Goal: Find specific page/section: Find specific page/section

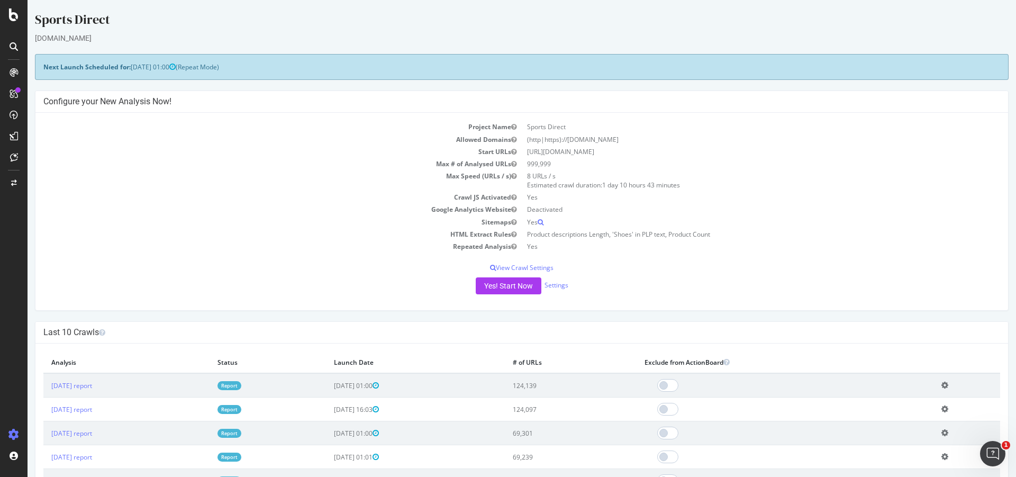
click at [14, 49] on icon at bounding box center [14, 46] width 8 height 8
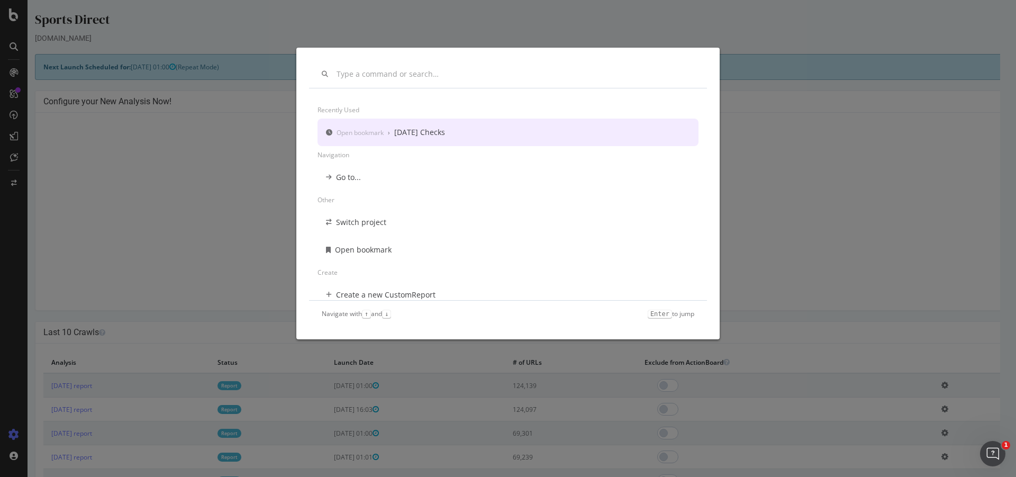
click at [426, 134] on div "[DATE] Checks" at bounding box center [419, 132] width 51 height 11
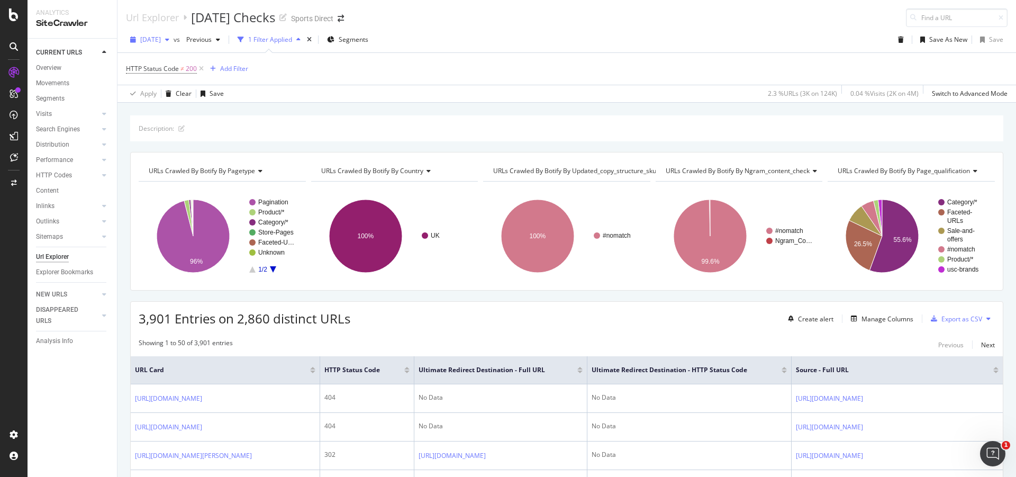
click at [174, 41] on div "button" at bounding box center [167, 40] width 13 height 6
